Goal: Use online tool/utility

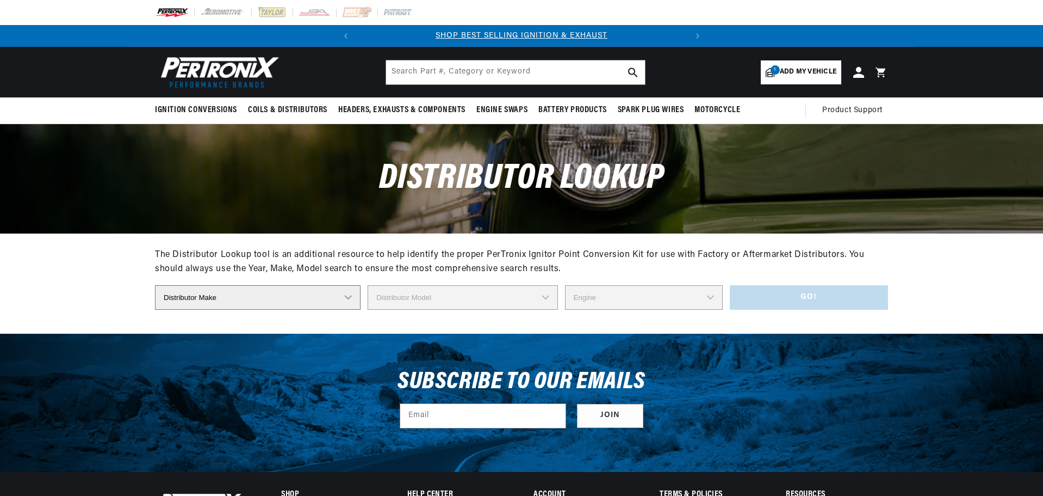
click at [349, 296] on select "Distributor Make Accel [PERSON_NAME] Autolite Bosch Century Chrysler Clark Colt…" at bounding box center [258, 297] width 206 height 24
select select "[PERSON_NAME]"
click at [155, 285] on select "Distributor Make Accel [PERSON_NAME] Autolite Bosch Century Chrysler Clark Colt…" at bounding box center [258, 297] width 206 height 24
click at [547, 294] on select "Distributor Model S102 S103 S103A S103B S103BA S105 S105C S106 S106AC S106ACX S…" at bounding box center [463, 297] width 190 height 24
click at [957, 238] on section "The Distributor Lookup tool is an additional resource to help identify the prop…" at bounding box center [521, 283] width 1043 height 100
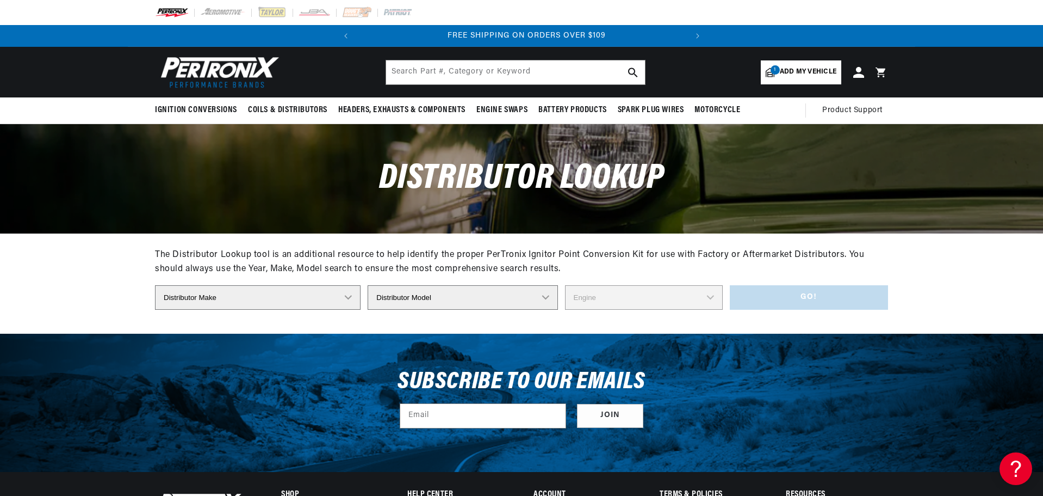
scroll to position [0, 330]
click at [546, 298] on select "Distributor Model S102 S103 S103A S103B S103BA S105 S105C S106 S106AC S106ACX S…" at bounding box center [463, 297] width 190 height 24
click at [617, 325] on div "The Distributor Lookup tool is an additional resource to help identify the prop…" at bounding box center [521, 283] width 733 height 100
click at [345, 300] on select "Distributor Make Accel [PERSON_NAME] Autolite Bosch Century Chrysler Clark Colt…" at bounding box center [258, 297] width 206 height 24
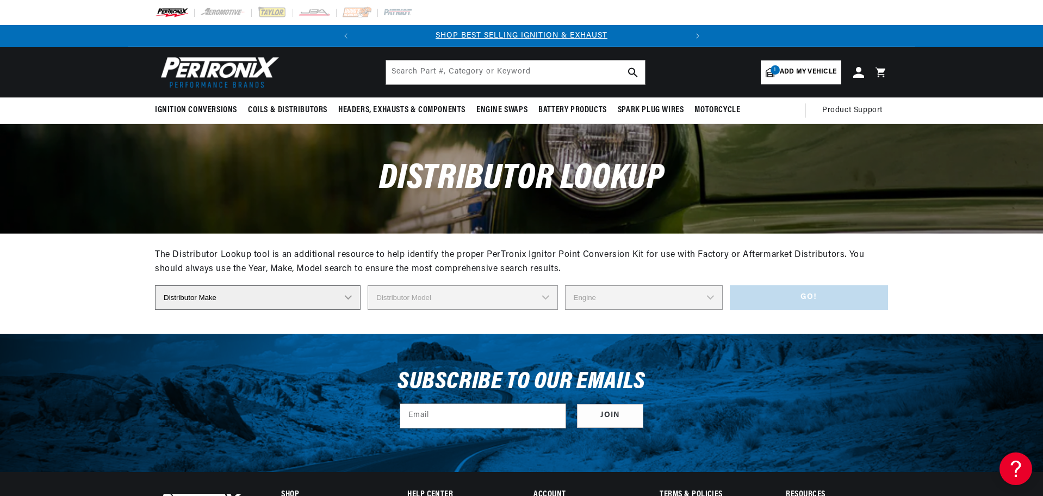
select select "[PERSON_NAME]"
click at [155, 285] on select "Distributor Make Accel [PERSON_NAME] Autolite Bosch Century Chrysler Clark Colt…" at bounding box center [258, 297] width 206 height 24
click at [548, 298] on select "Distributor Model 381775 384193 980680 981659 3538701 23 Series (4 CYL) 23 Seri…" at bounding box center [463, 297] width 192 height 24
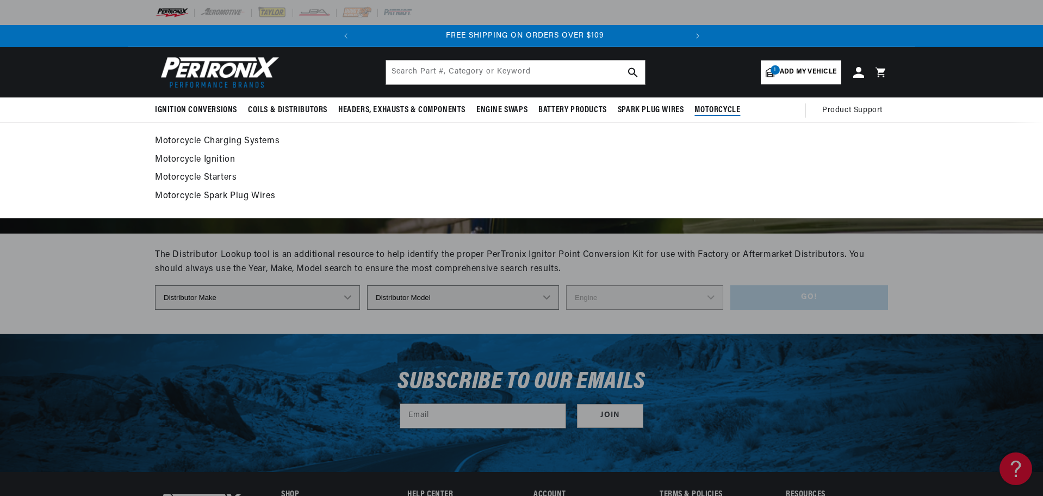
scroll to position [0, 330]
